Goal: Navigation & Orientation: Find specific page/section

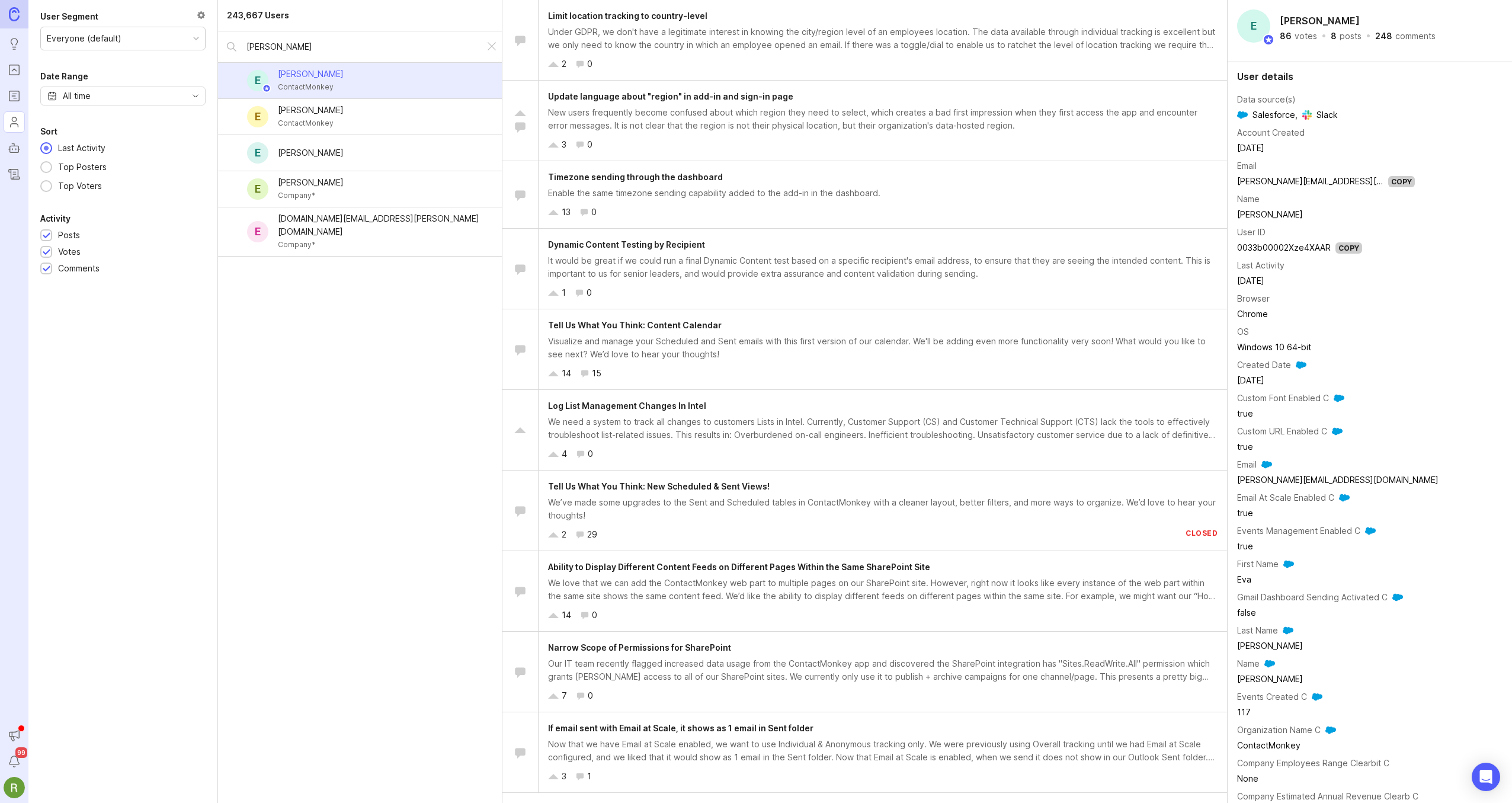
click at [16, 18] on img at bounding box center [14, 14] width 10 height 14
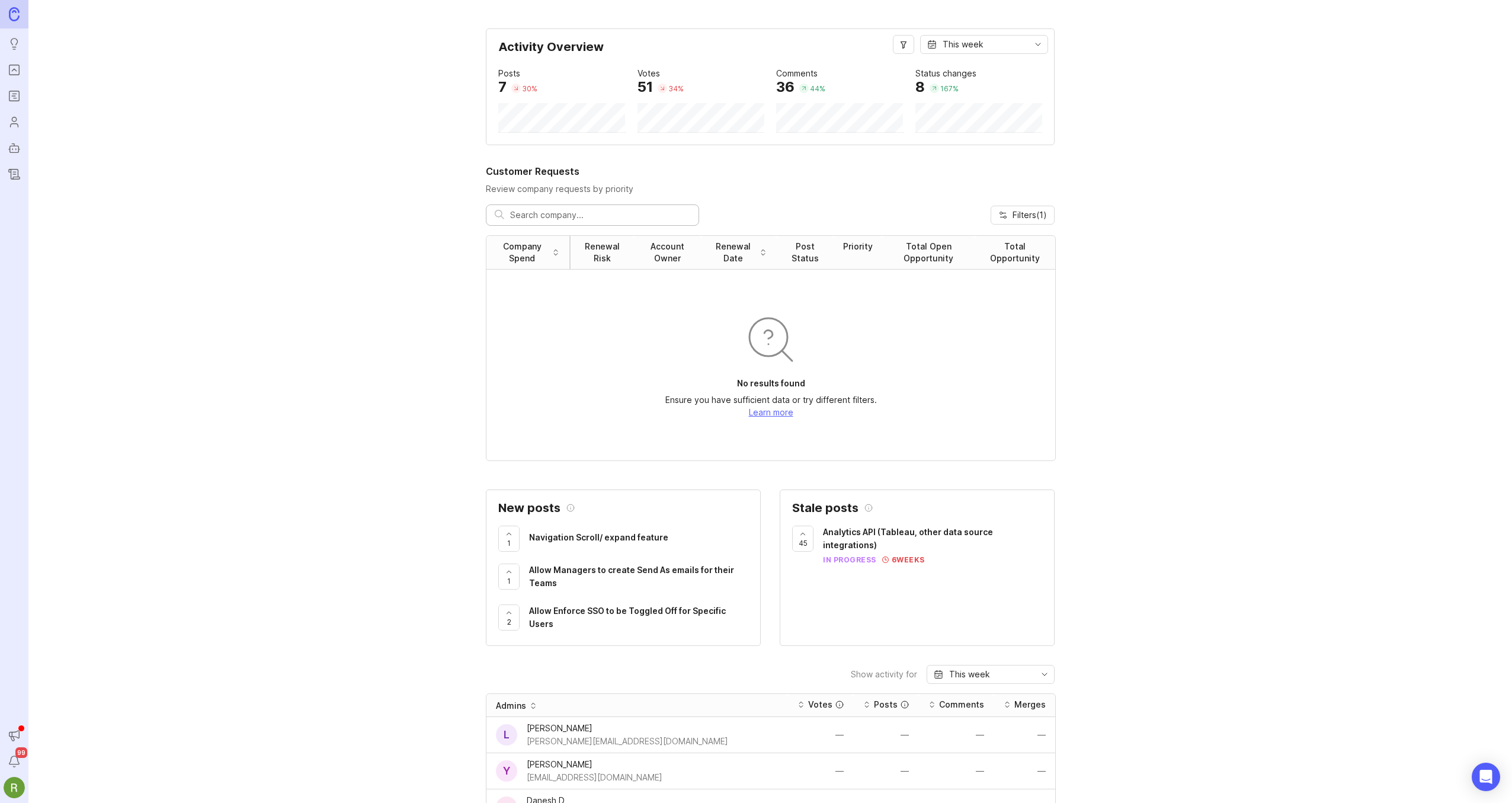
click at [1030, 219] on span "Filters ( 1 )" at bounding box center [1030, 215] width 35 height 12
click at [1118, 347] on div "Activity Overview This week Posts 7 30 % Votes 51 34 % Comments 36 44 % Status …" at bounding box center [770, 803] width 1483 height 1550
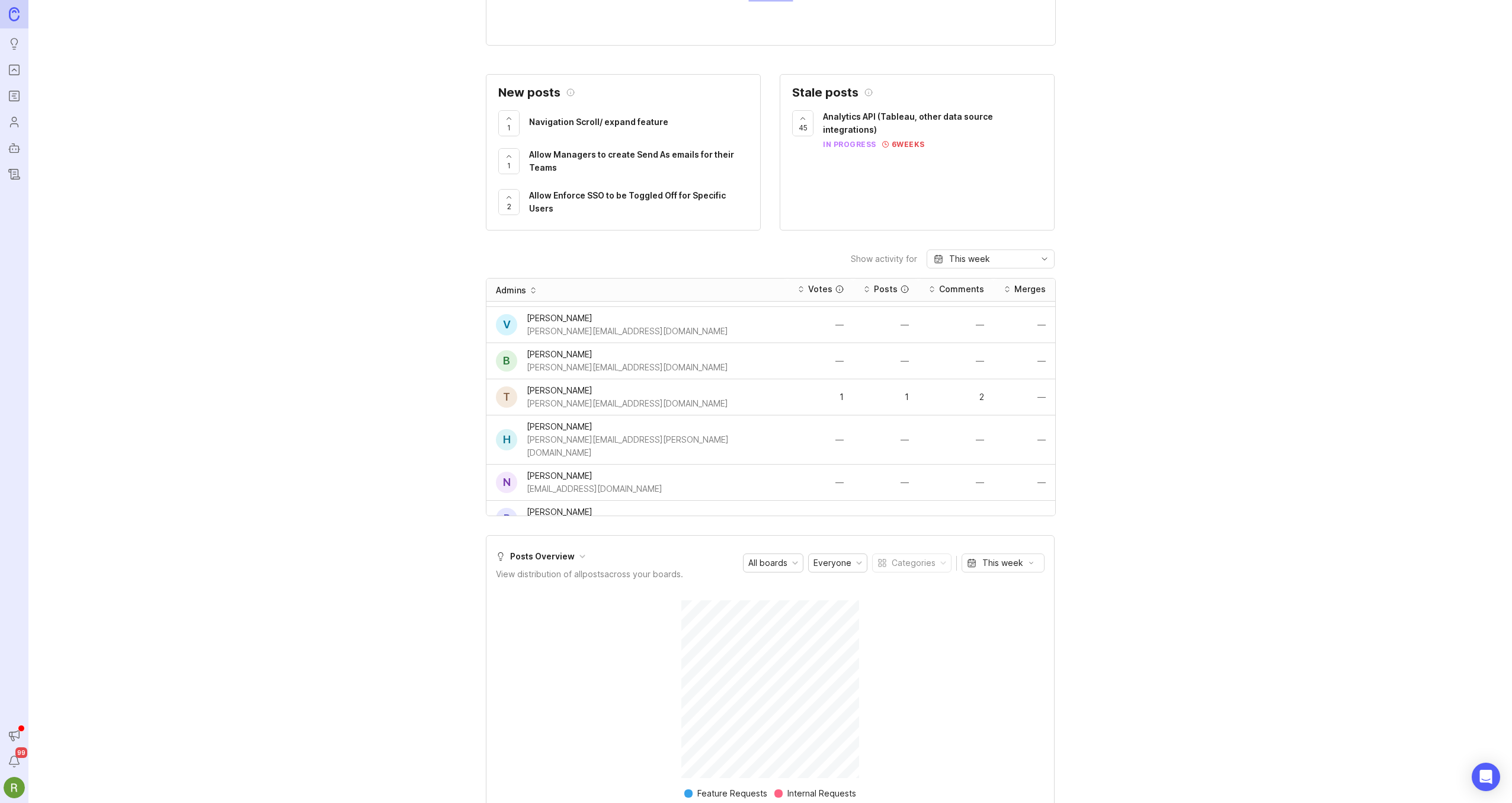
scroll to position [2424, 0]
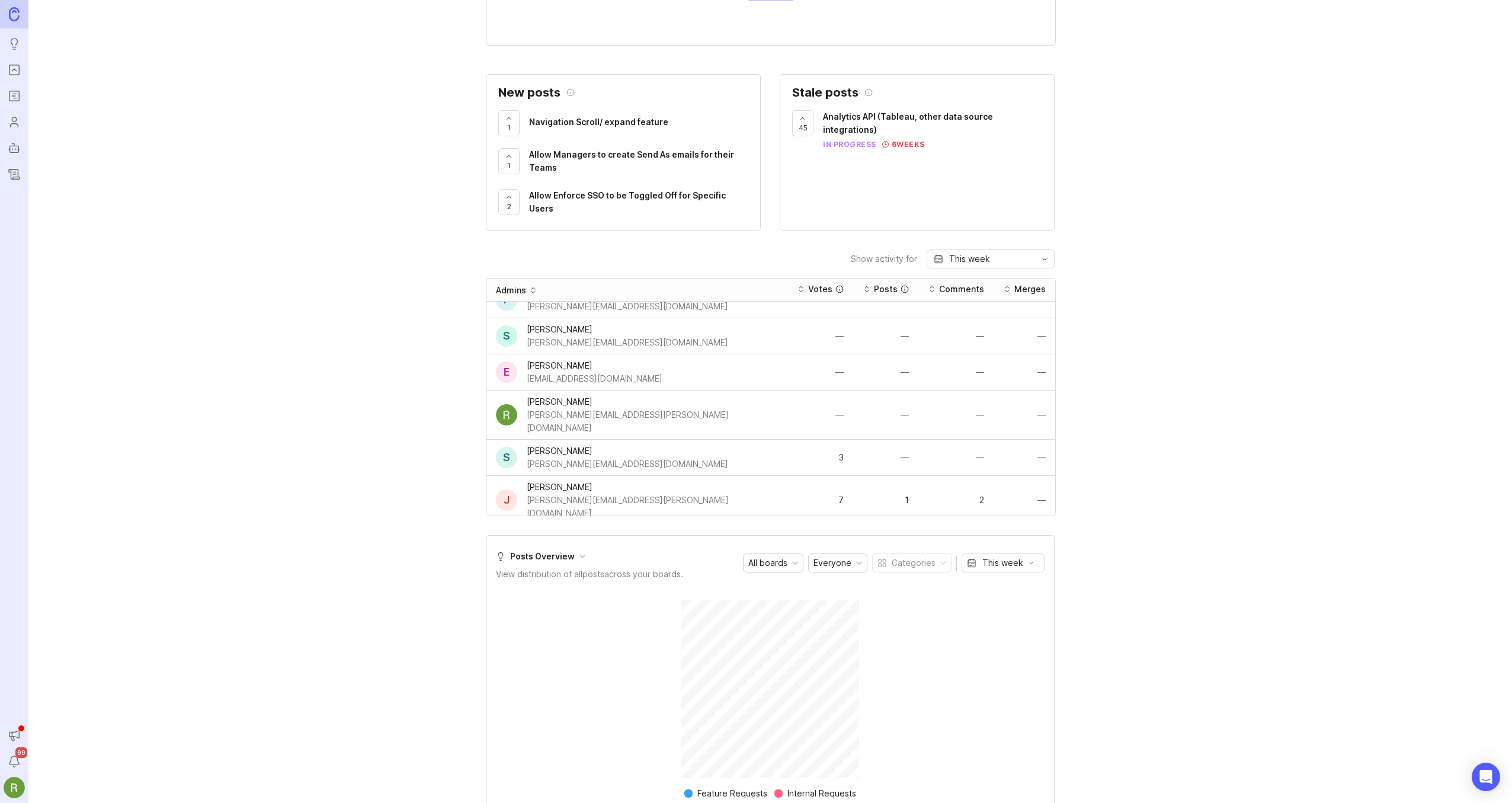
click at [533, 291] on icon at bounding box center [533, 290] width 9 height 9
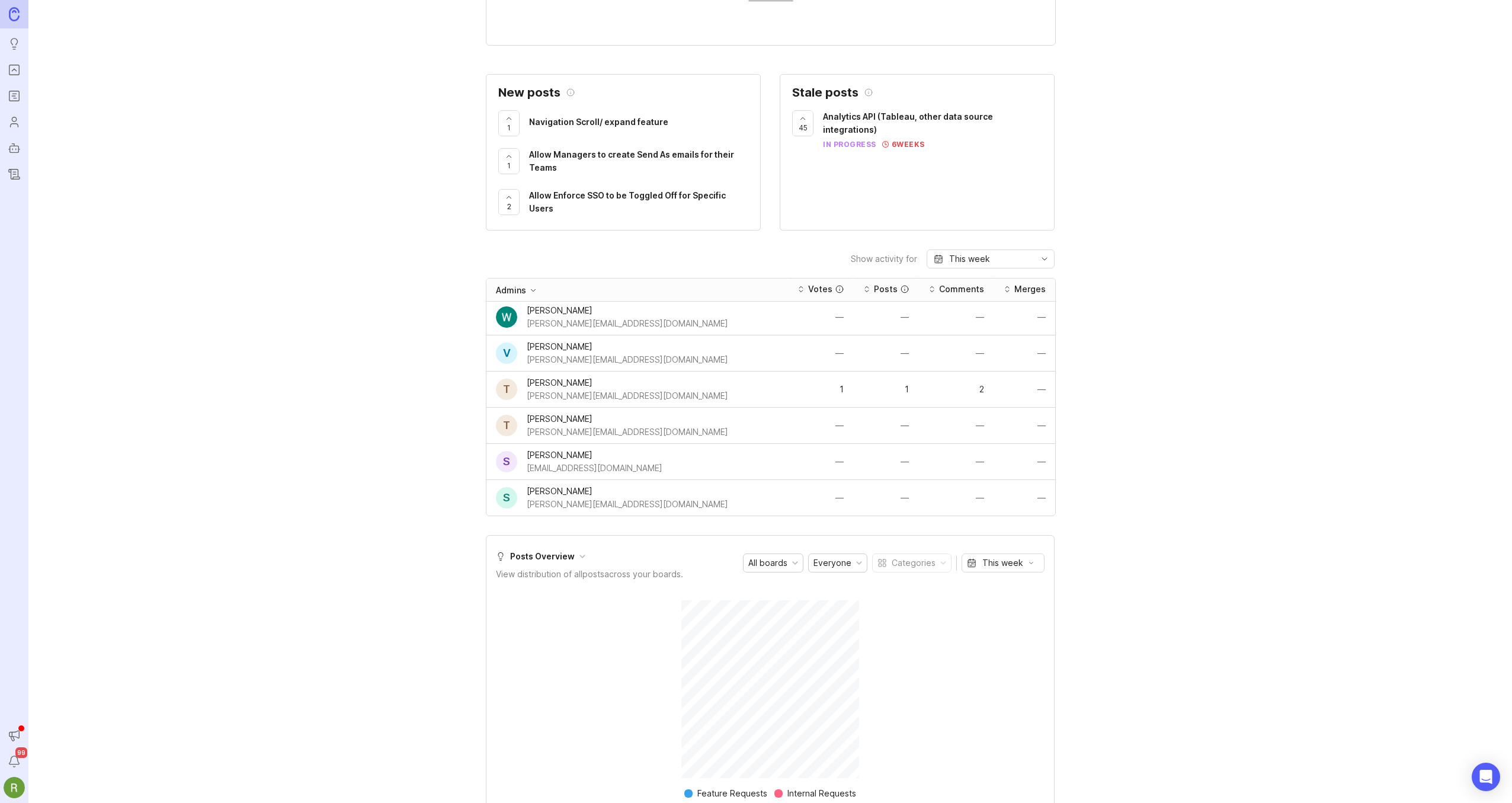
click at [533, 291] on icon at bounding box center [533, 290] width 9 height 9
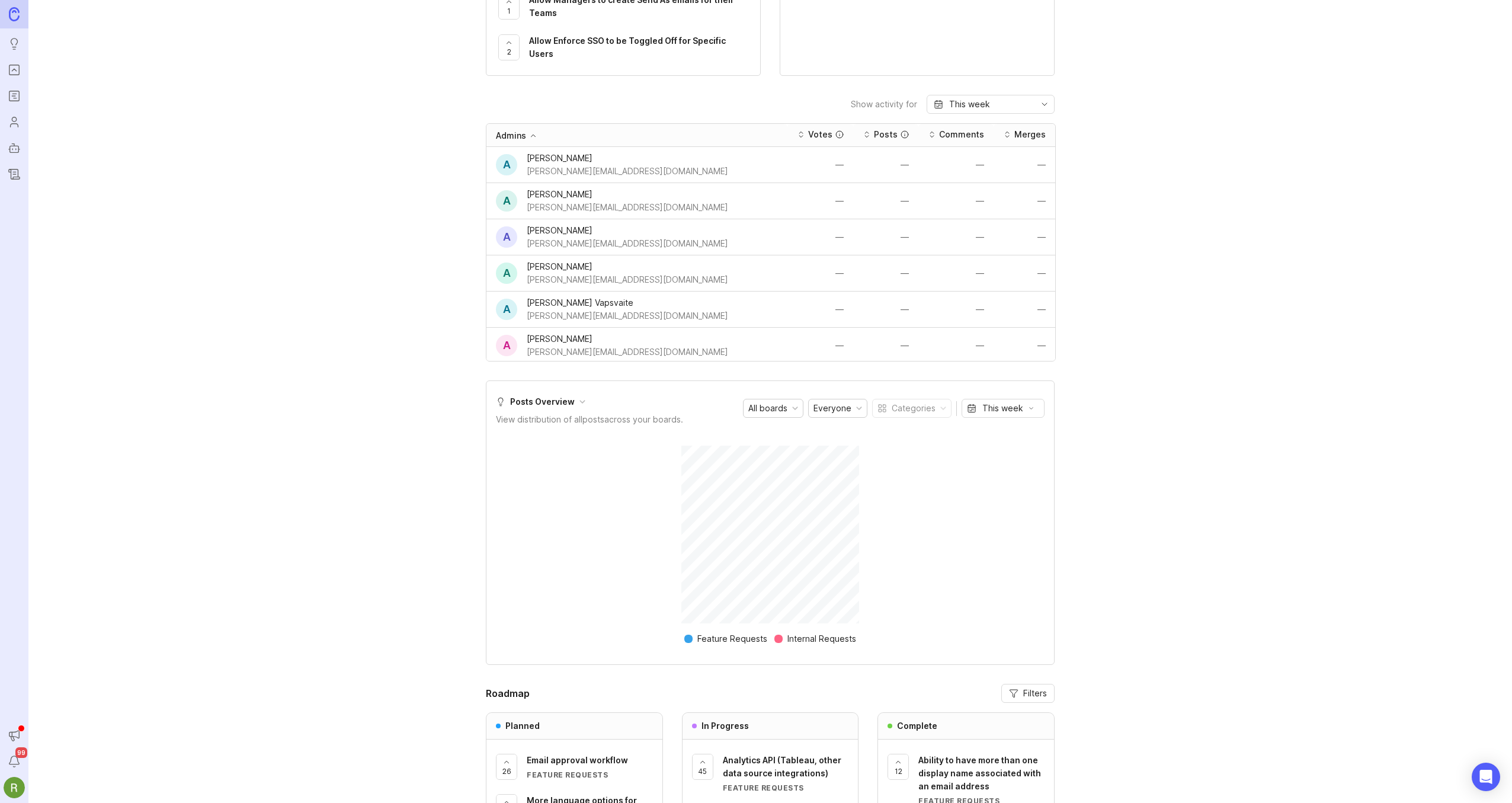
scroll to position [572, 0]
click at [534, 134] on icon at bounding box center [533, 133] width 4 height 3
click at [515, 134] on div "Admins" at bounding box center [511, 133] width 30 height 12
click at [533, 133] on icon at bounding box center [533, 133] width 9 height 9
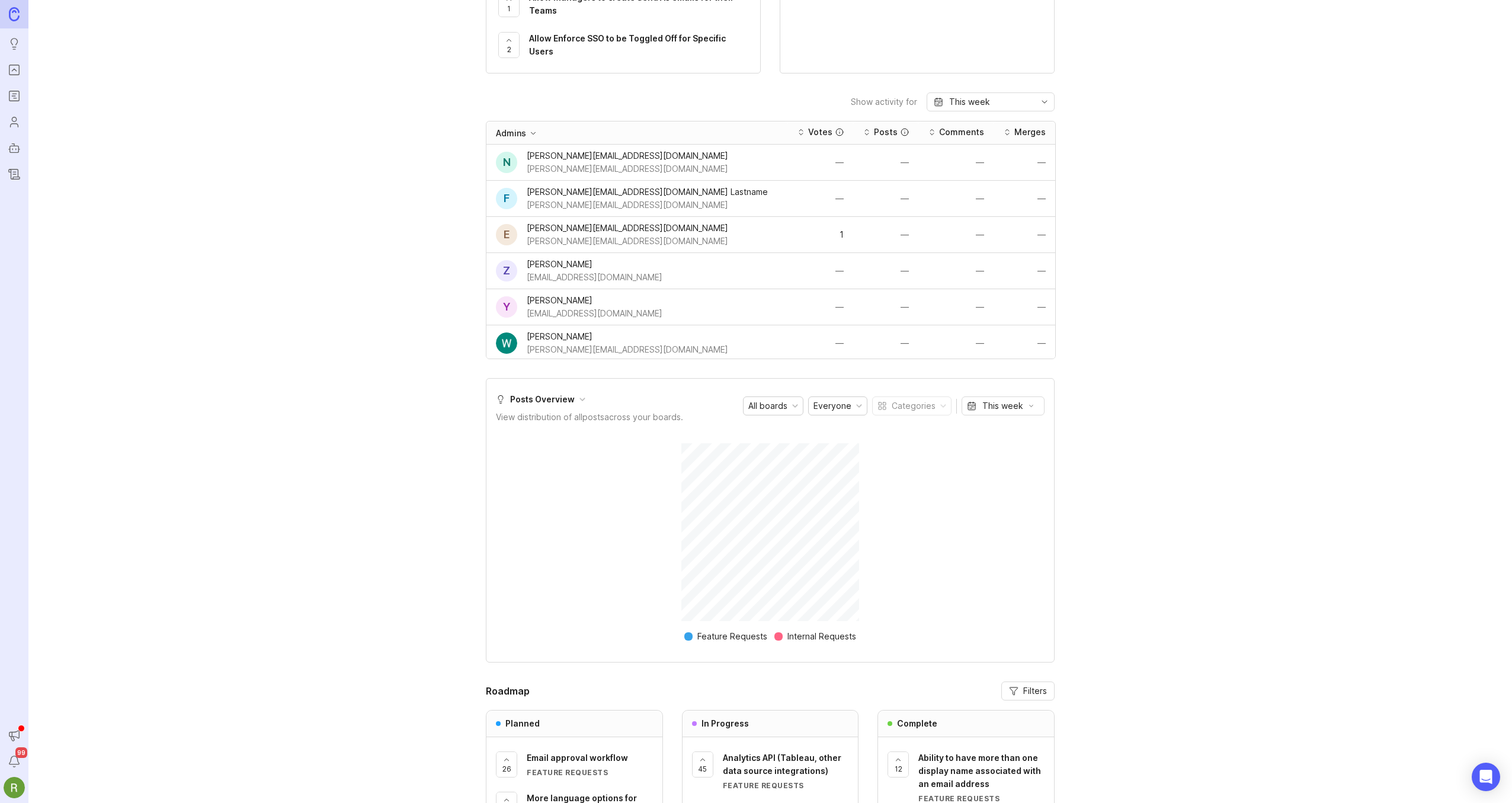
click at [533, 133] on icon at bounding box center [533, 133] width 4 height 3
click at [534, 135] on icon at bounding box center [533, 133] width 9 height 9
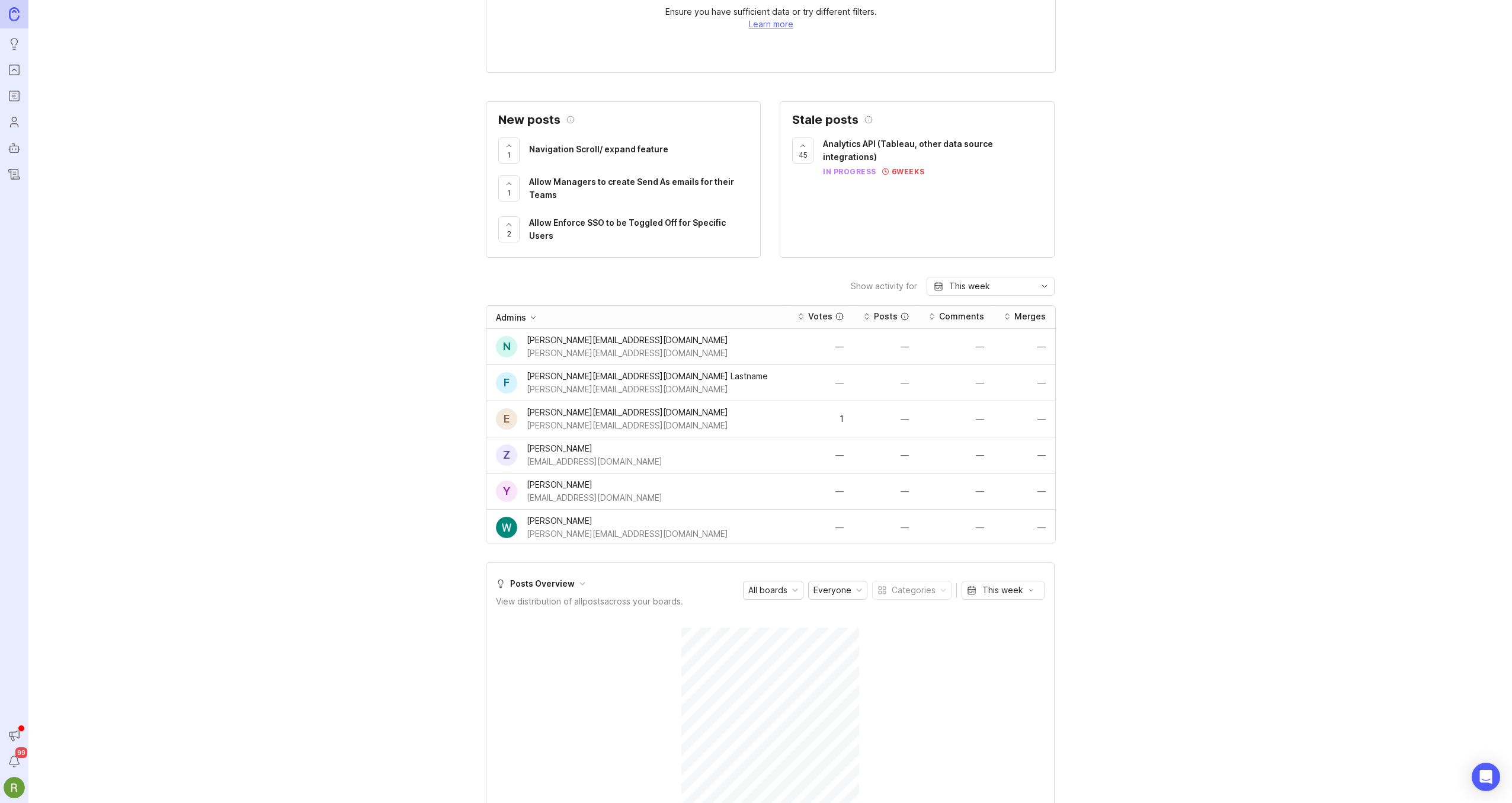
scroll to position [0, 0]
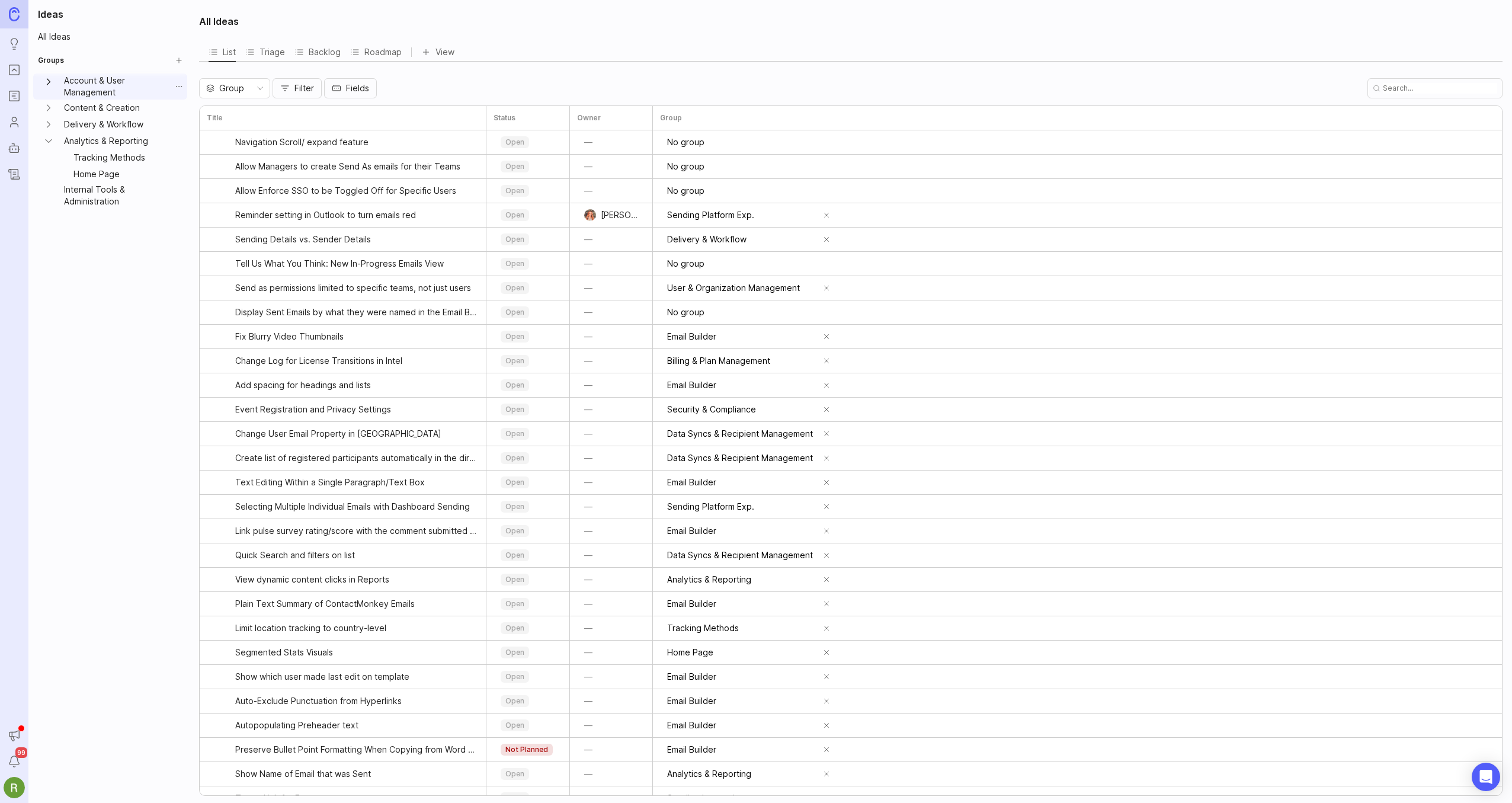
click at [49, 84] on icon "Account & User Management expand" at bounding box center [48, 82] width 12 height 12
click at [15, 70] on icon "Portal" at bounding box center [14, 70] width 4 height 3
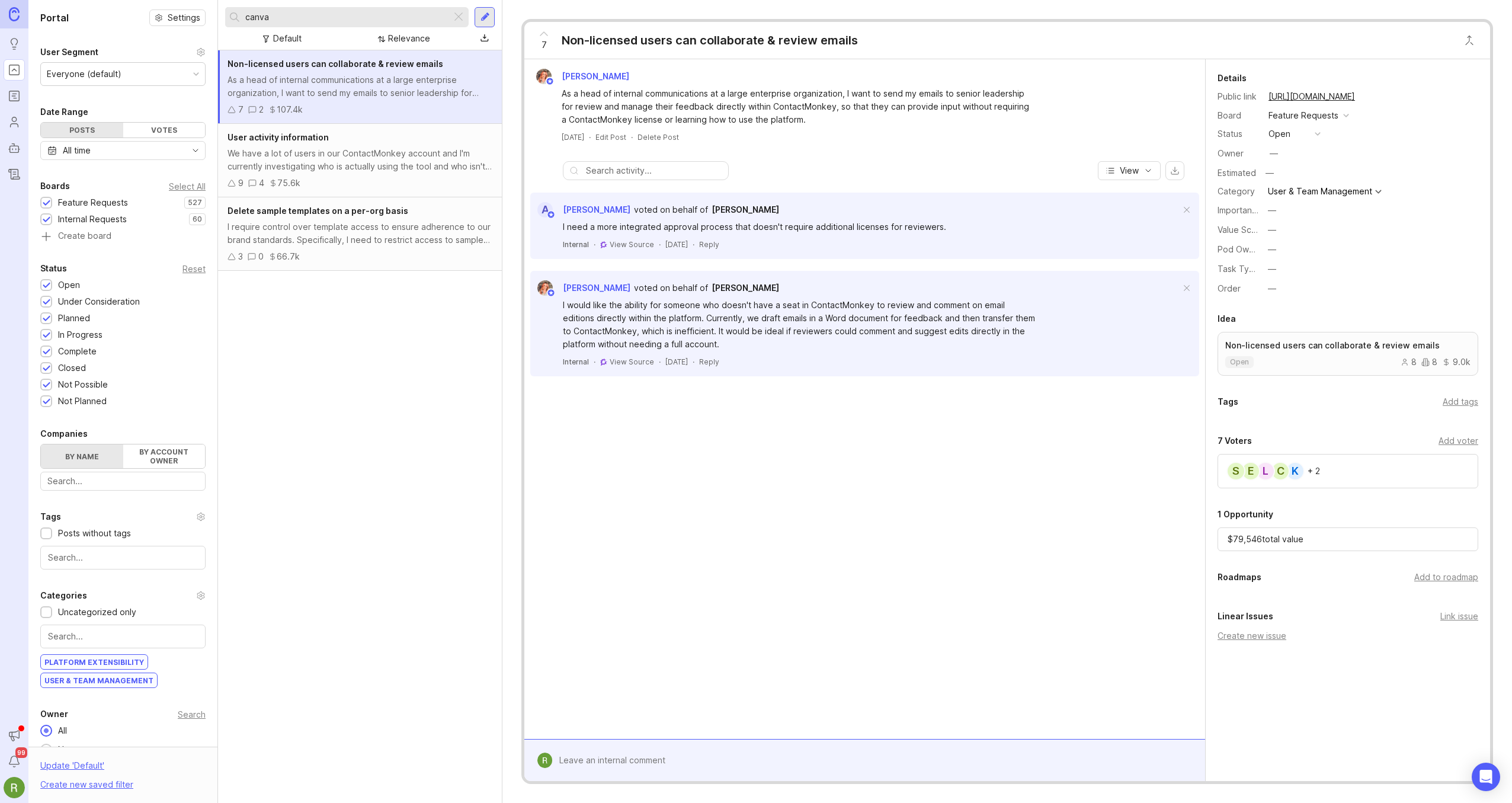
click at [15, 93] on icon "Roadmaps" at bounding box center [14, 93] width 3 height 0
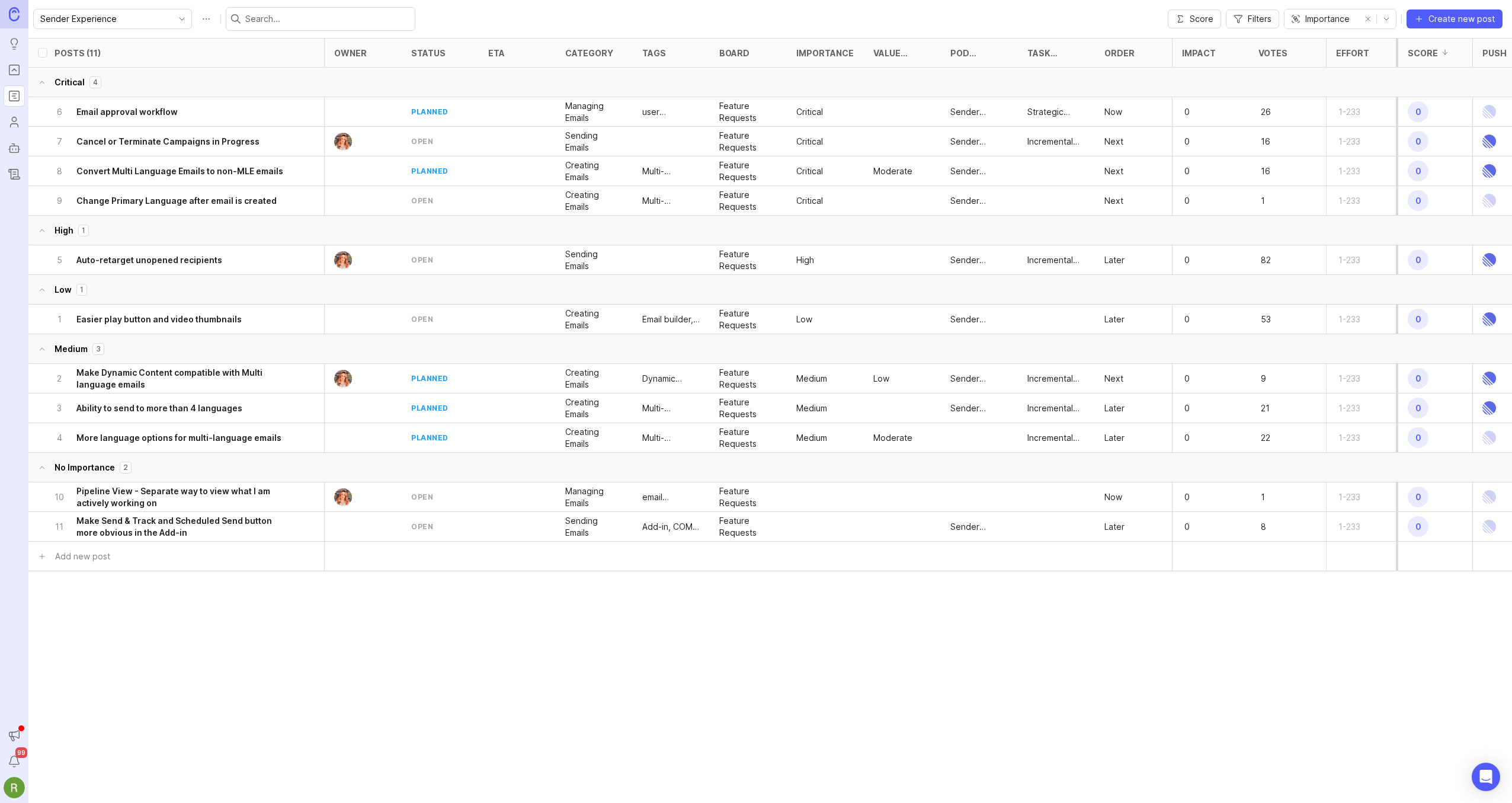
click at [14, 123] on icon "Users" at bounding box center [14, 122] width 13 height 14
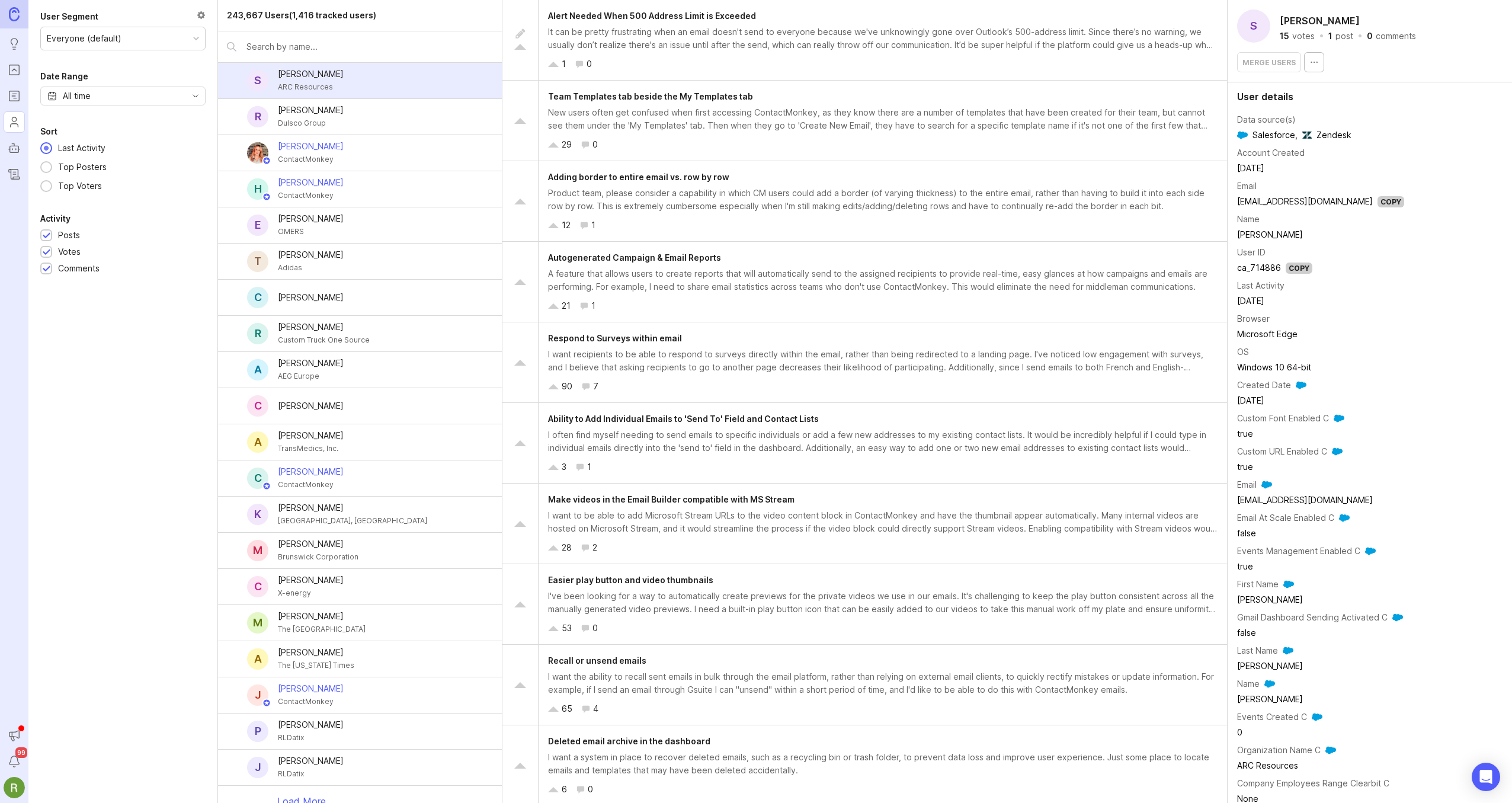
click at [13, 150] on icon "Autopilot" at bounding box center [14, 148] width 13 height 14
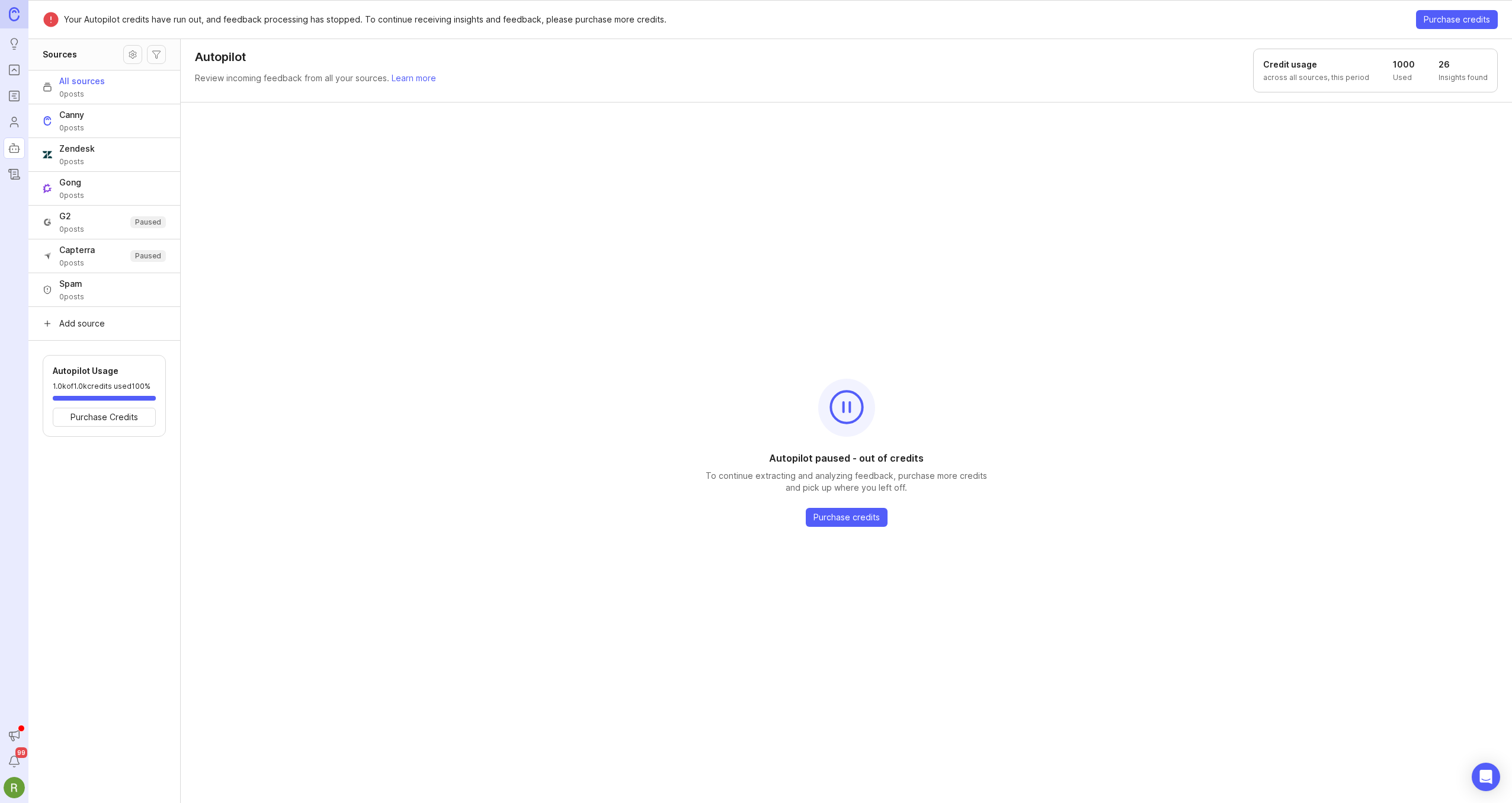
click at [17, 173] on icon "Changelog" at bounding box center [14, 174] width 13 height 14
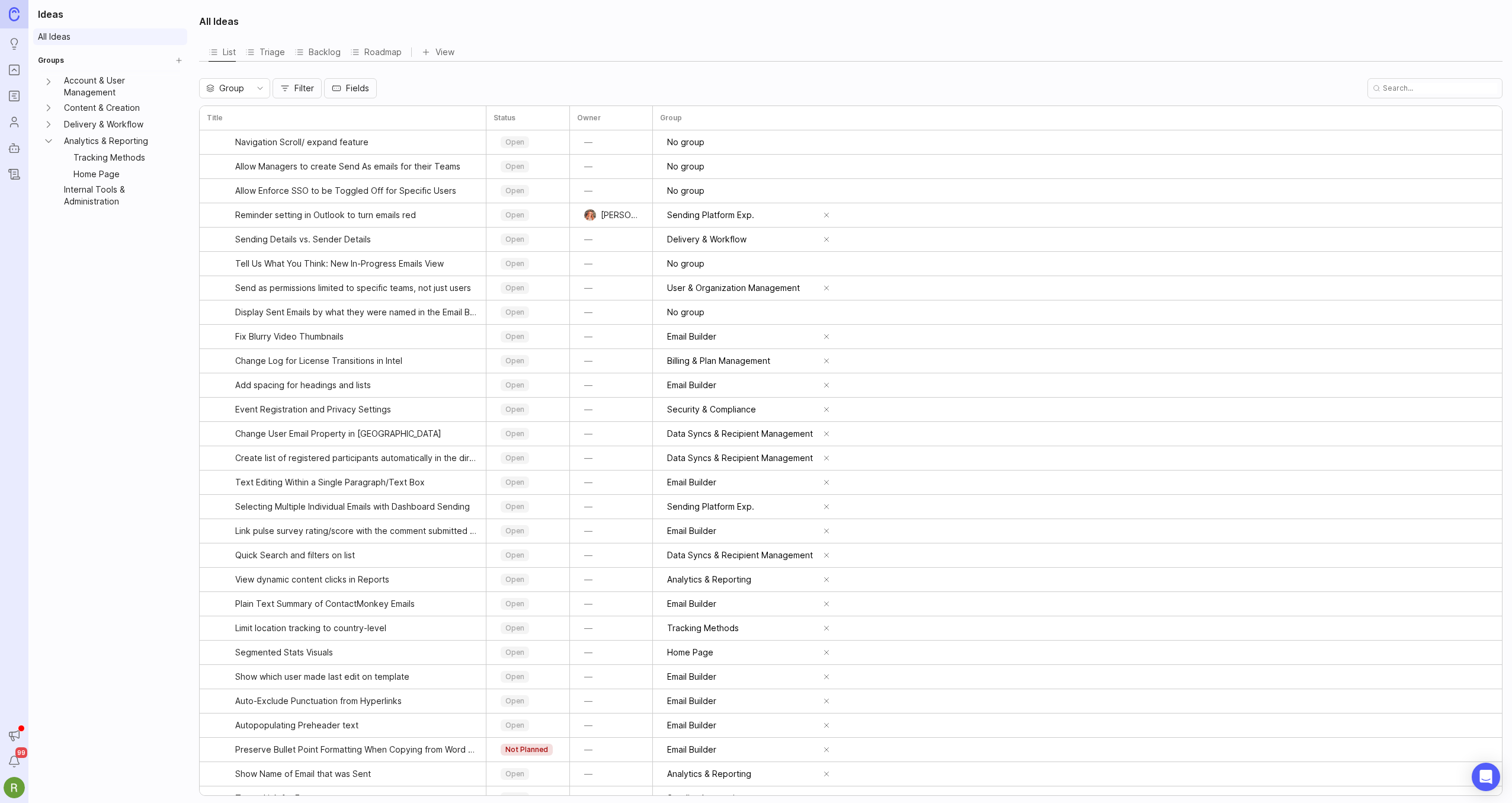
click at [42, 41] on link "All Ideas" at bounding box center [110, 36] width 154 height 16
